Goal: Task Accomplishment & Management: Manage account settings

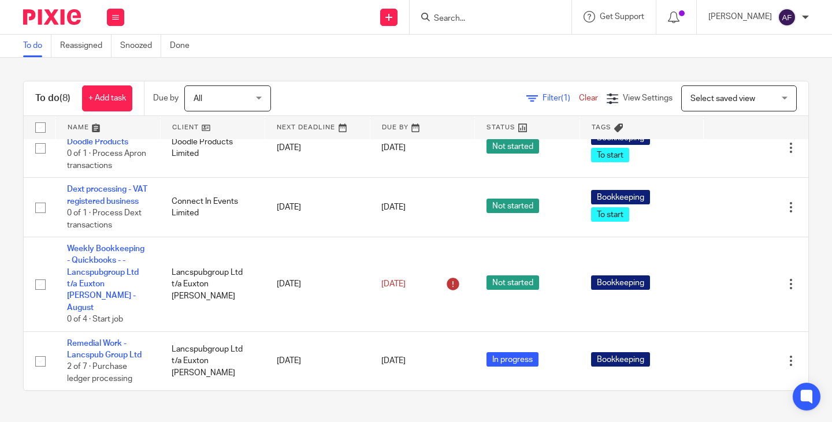
scroll to position [326, 0]
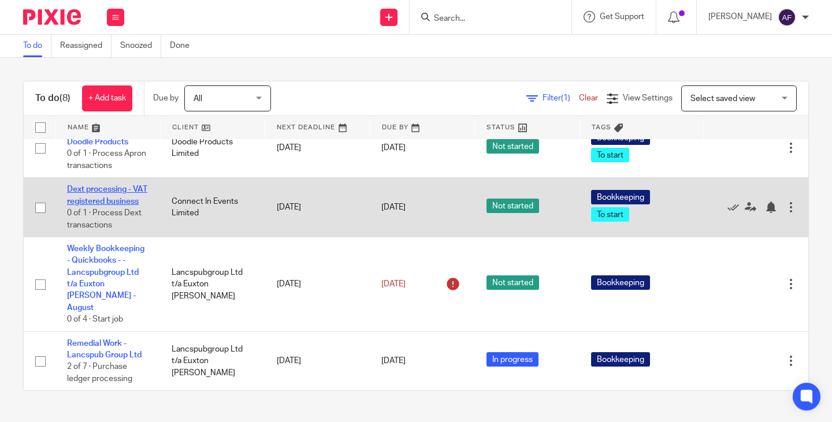
click at [97, 185] on link "Dext processing - VAT registered business" at bounding box center [107, 195] width 80 height 20
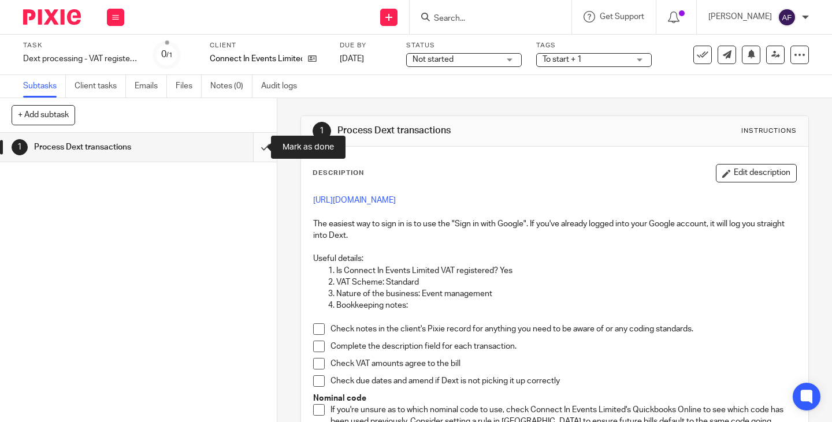
click at [248, 152] on input "submit" at bounding box center [138, 147] width 277 height 29
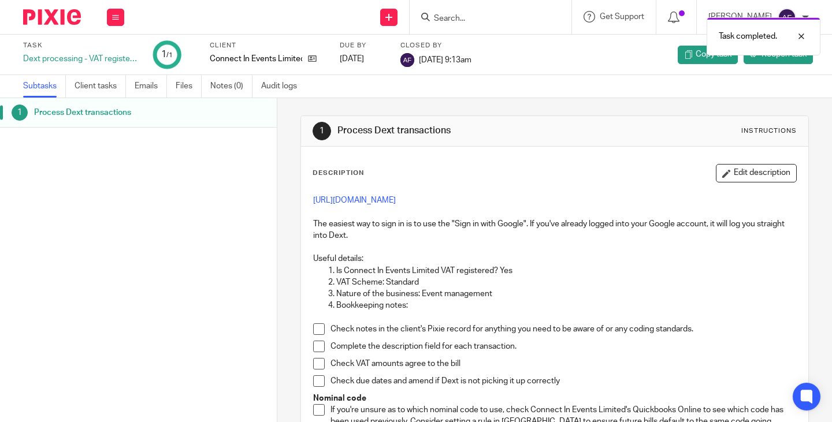
click at [104, 25] on div "Work Email Clients Team Reports Settings" at bounding box center [115, 17] width 40 height 34
click at [111, 17] on button at bounding box center [115, 17] width 17 height 17
click at [116, 53] on link "Work" at bounding box center [110, 54] width 20 height 8
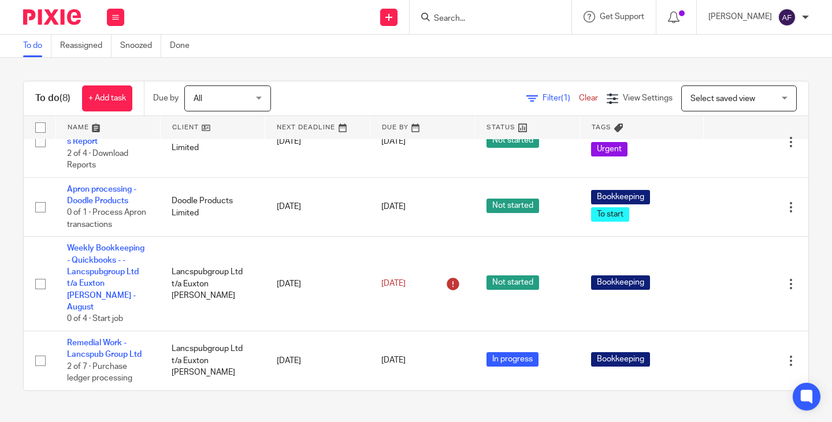
scroll to position [217, 0]
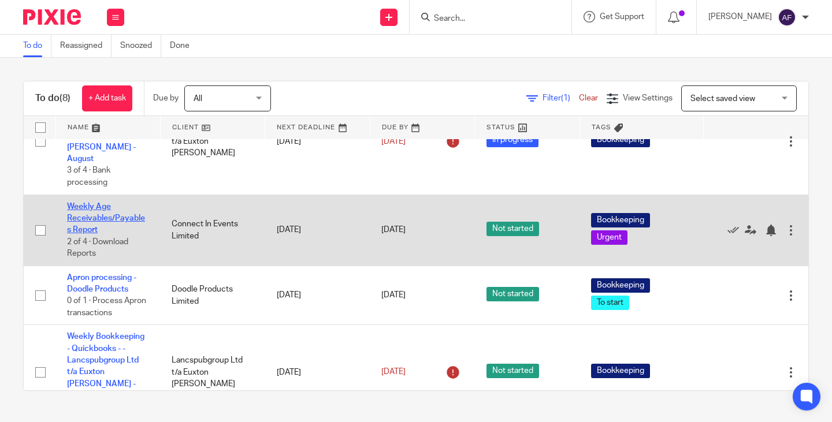
click at [95, 228] on link "Weekly Age Receivables/Payables Report" at bounding box center [106, 219] width 78 height 32
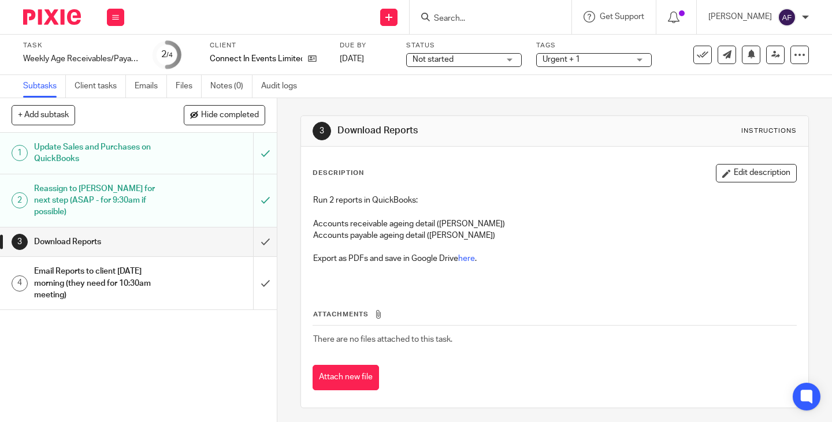
click at [476, 183] on div "Description Edit description Run 2 reports in QuickBooks: Accounts receivable a…" at bounding box center [554, 225] width 484 height 122
click at [472, 263] on link "here" at bounding box center [466, 259] width 17 height 8
click at [471, 259] on link "here" at bounding box center [466, 259] width 17 height 8
click at [249, 234] on input "submit" at bounding box center [138, 242] width 277 height 29
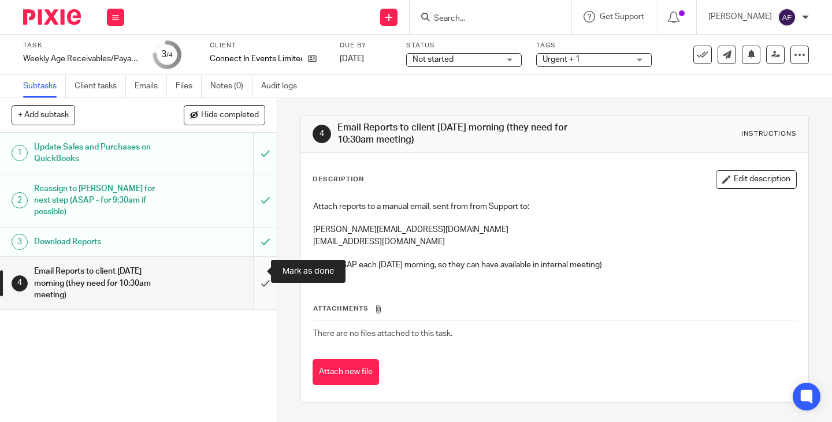
click at [251, 264] on input "submit" at bounding box center [138, 283] width 277 height 53
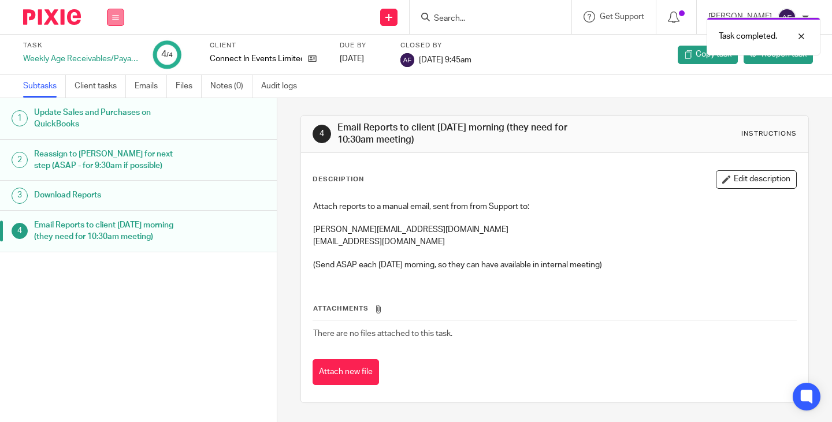
click at [114, 14] on icon at bounding box center [115, 17] width 7 height 7
click at [119, 54] on link "Work" at bounding box center [110, 54] width 20 height 8
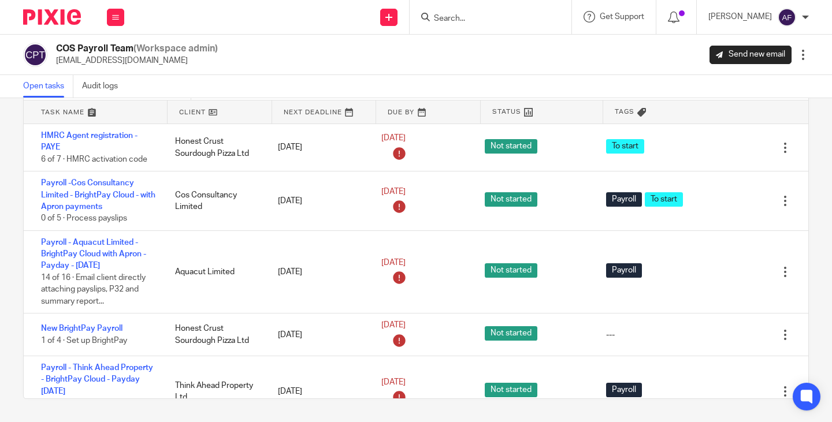
click at [213, 114] on link at bounding box center [219, 111] width 104 height 23
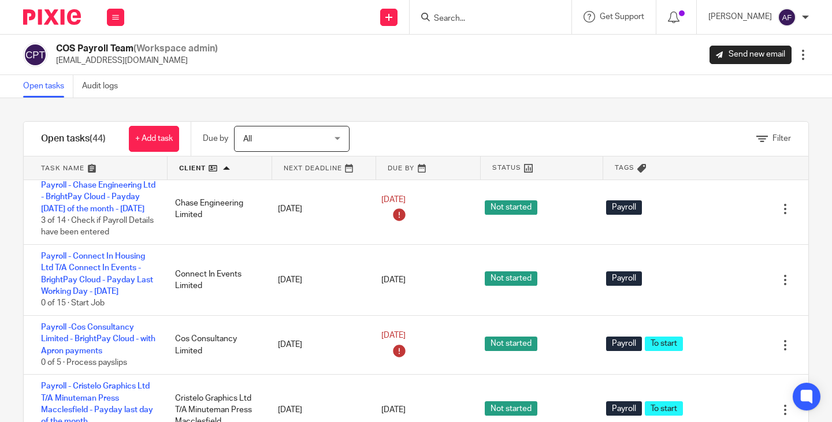
scroll to position [741, 0]
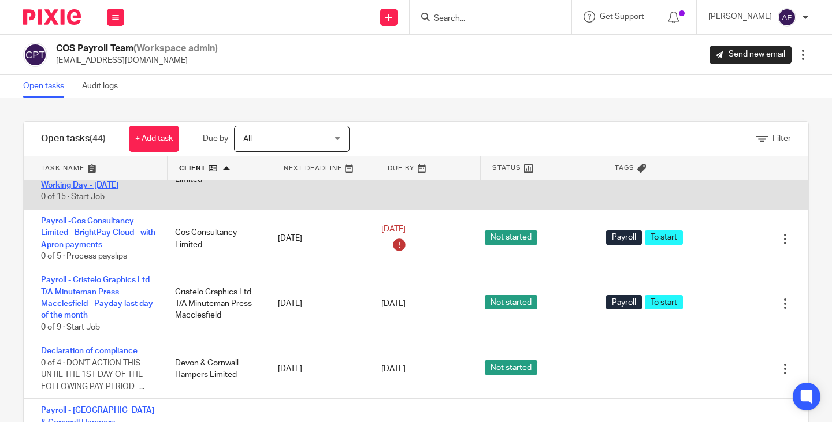
click at [124, 189] on link "Payroll - Connect In Housing Ltd T/A Connect In Events - BrightPay Cloud - Payd…" at bounding box center [97, 167] width 112 height 43
click at [106, 189] on link "Payroll - Connect In Housing Ltd T/A Connect In Events - BrightPay Cloud - Payd…" at bounding box center [97, 167] width 112 height 43
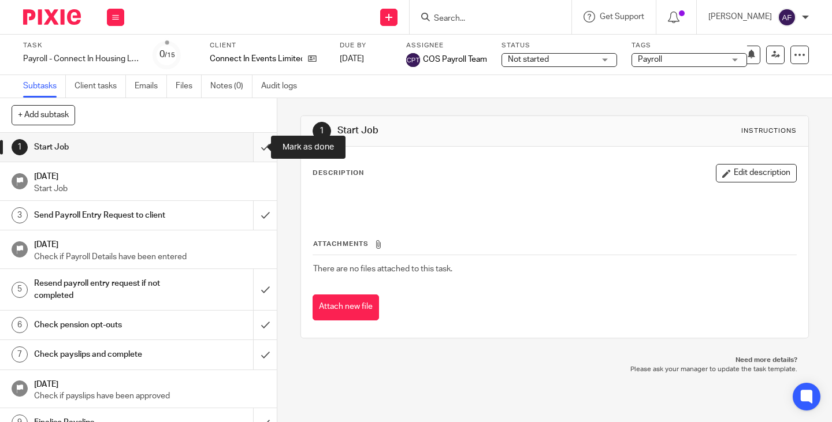
click at [247, 147] on input "submit" at bounding box center [138, 147] width 277 height 29
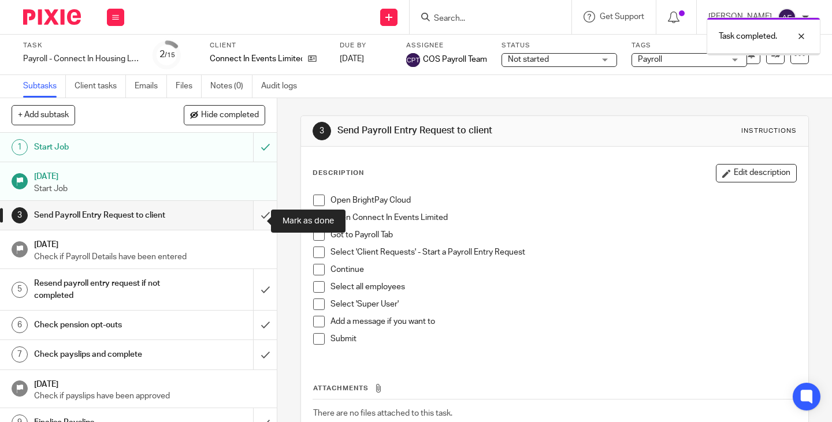
click at [252, 218] on input "submit" at bounding box center [138, 215] width 277 height 29
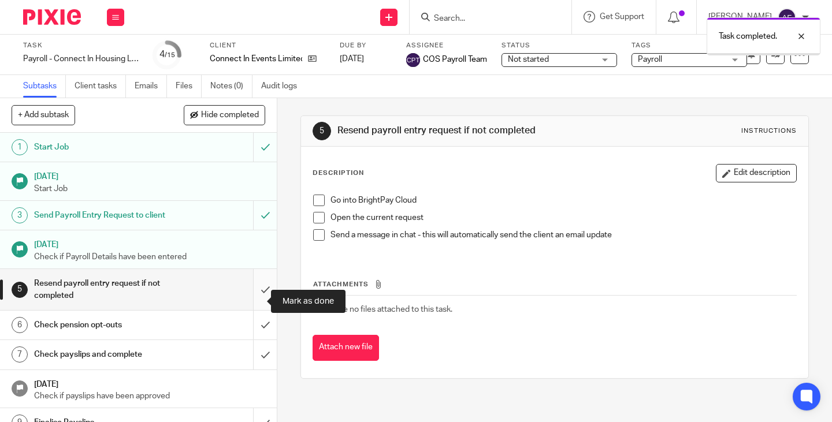
click at [258, 300] on input "submit" at bounding box center [138, 289] width 277 height 41
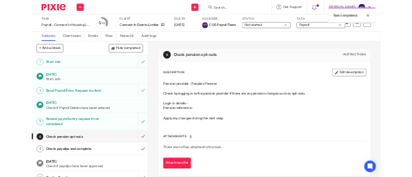
scroll to position [53, 0]
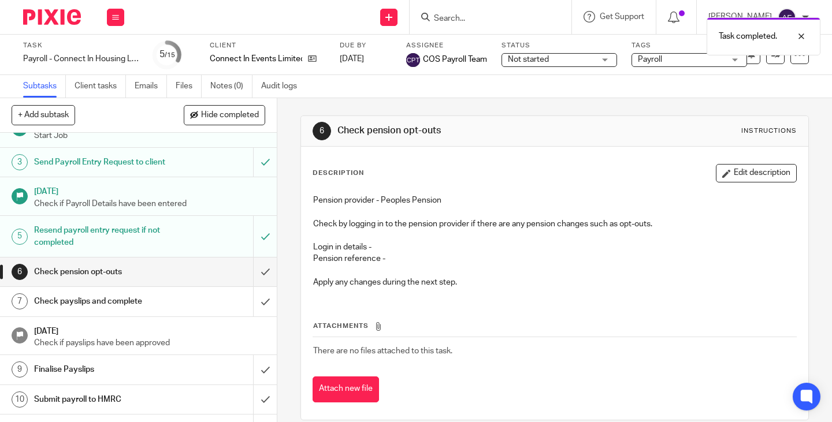
click at [522, 275] on p at bounding box center [554, 271] width 483 height 12
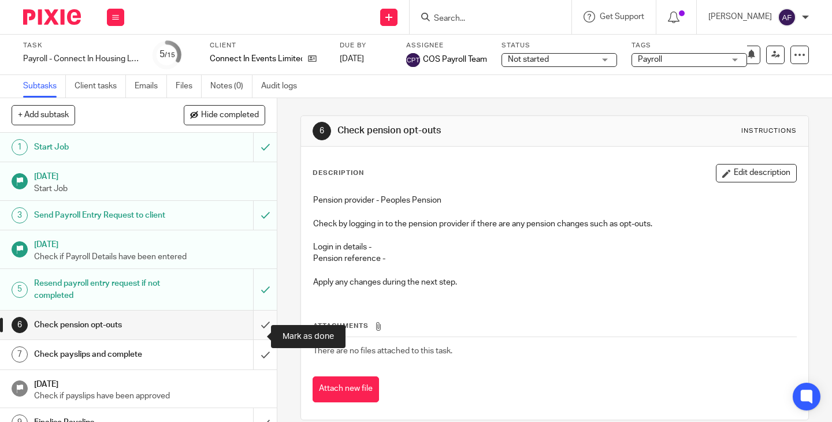
click at [251, 336] on input "submit" at bounding box center [138, 325] width 277 height 29
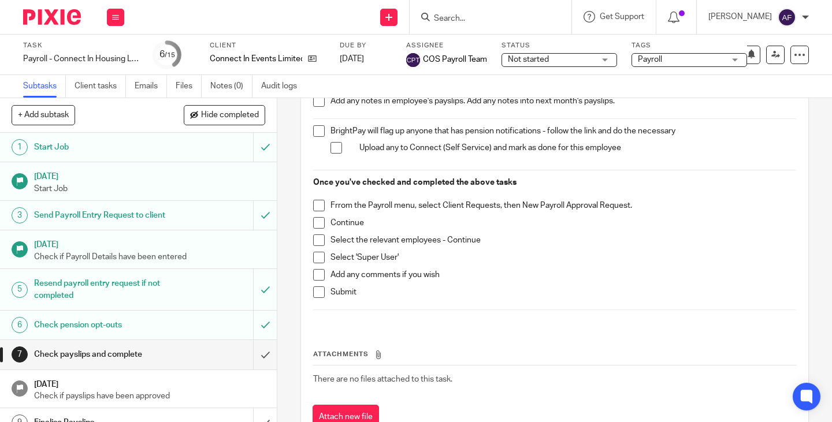
scroll to position [278, 0]
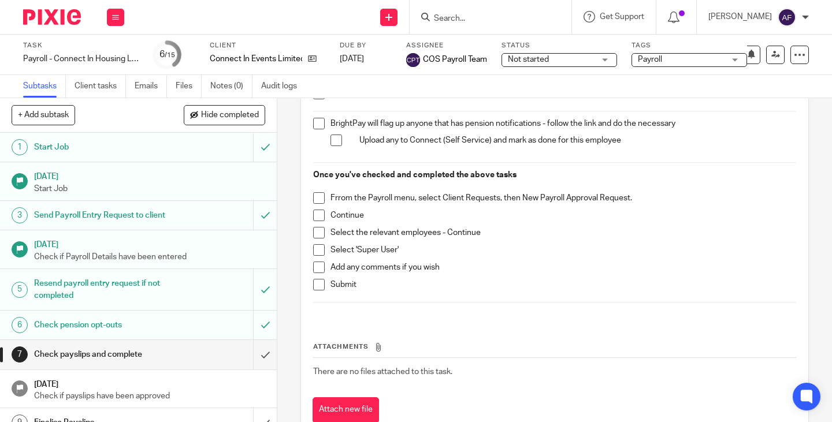
click at [524, 257] on div "Select 'Super User'" at bounding box center [562, 252] width 465 height 17
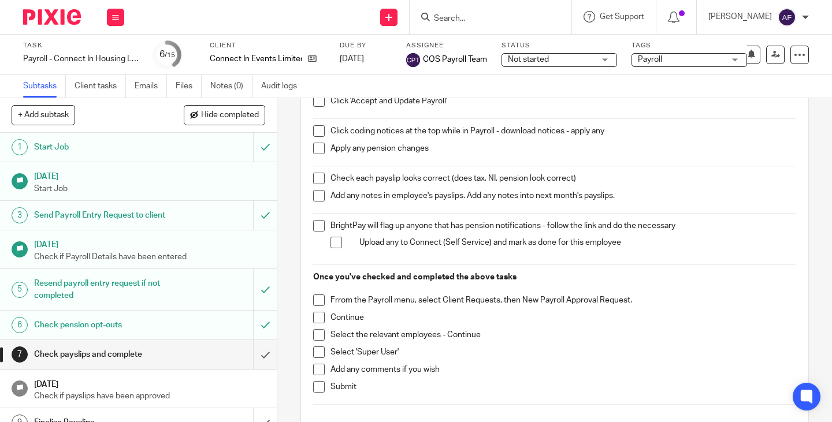
scroll to position [178, 0]
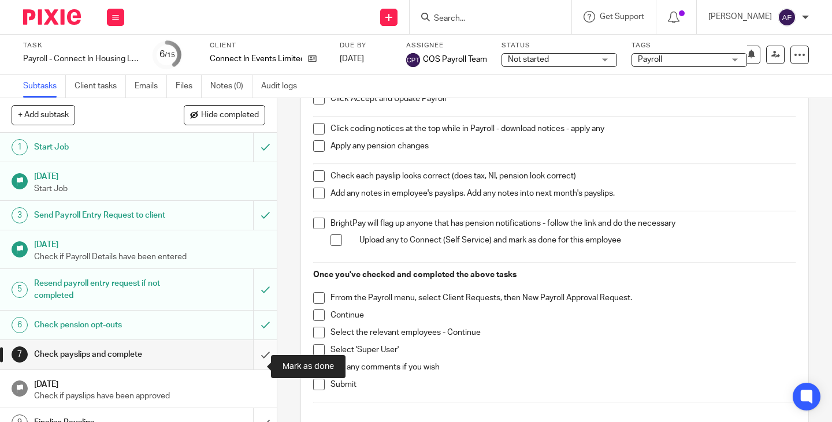
click at [255, 367] on input "submit" at bounding box center [138, 354] width 277 height 29
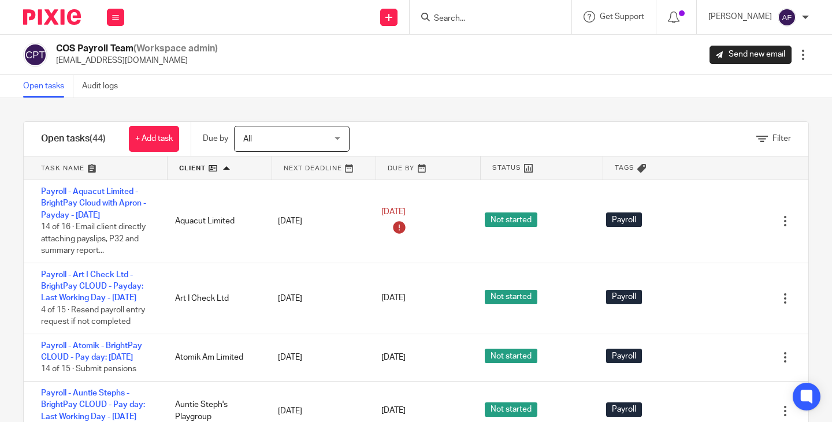
click at [390, 166] on link at bounding box center [428, 168] width 104 height 23
